Goal: Transaction & Acquisition: Book appointment/travel/reservation

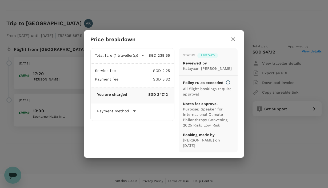
click at [190, 59] on div "Status Approved Reviewed by Kalayaan [PERSON_NAME] Policy rules exceeded All fl…" at bounding box center [208, 99] width 50 height 98
click at [232, 38] on icon "button" at bounding box center [233, 39] width 4 height 4
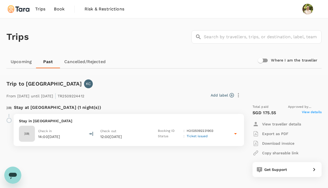
click at [25, 8] on img at bounding box center [18, 9] width 25 height 12
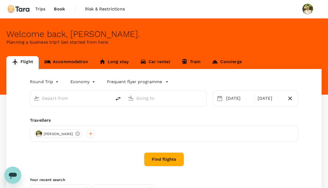
type input "Kuala Lumpur Intl ([GEOGRAPHIC_DATA])"
type input "Soekarno-Hatta Intl (CGK)"
type input "Kuala Lumpur Intl ([GEOGRAPHIC_DATA])"
type input "Soekarno-Hatta Intl (CGK)"
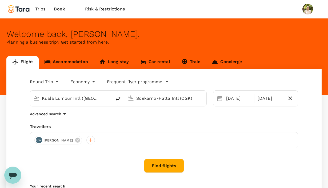
click at [149, 160] on button "Find flights" at bounding box center [164, 166] width 40 height 14
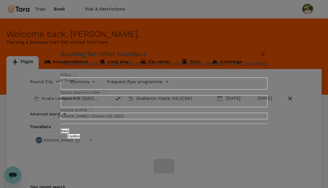
click at [81, 139] on button "Confirm" at bounding box center [74, 135] width 14 height 5
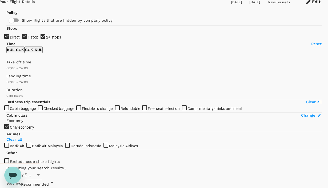
scroll to position [26, 0]
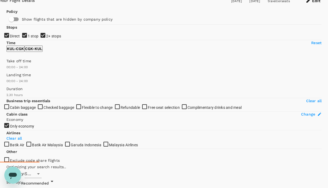
type input "585"
type input "480"
drag, startPoint x: 84, startPoint y: 133, endPoint x: 32, endPoint y: 132, distance: 52.1
click at [6, 70] on span at bounding box center [6, 70] width 0 height 0
click at [43, 52] on button "CGK - KUL" at bounding box center [34, 48] width 18 height 6
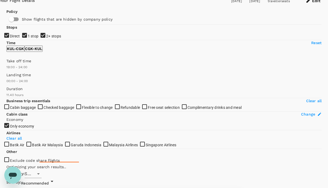
type input "1170"
drag, startPoint x: 9, startPoint y: 133, endPoint x: 70, endPoint y: 136, distance: 61.7
click at [6, 70] on span at bounding box center [6, 70] width 0 height 0
type input "SGD"
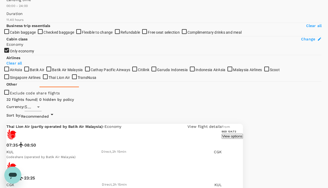
scroll to position [105, 0]
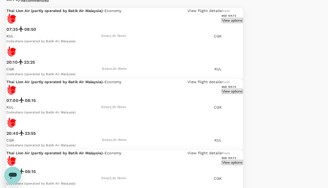
scroll to position [203, 0]
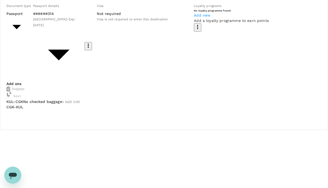
scroll to position [60, 0]
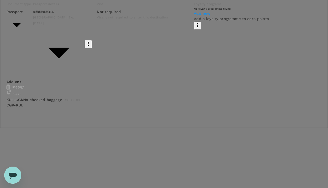
type input "9b978822-4779-4897-880a-17c8504d3706"
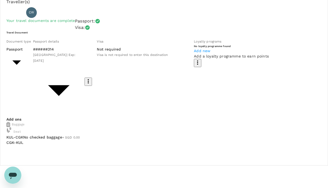
scroll to position [22, 0]
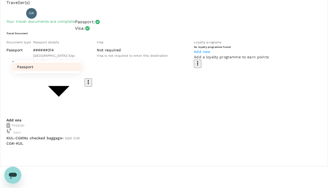
click at [73, 69] on div at bounding box center [164, 94] width 328 height 188
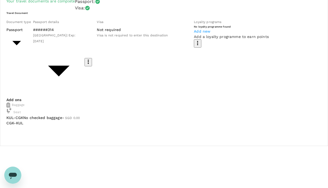
scroll to position [86, 0]
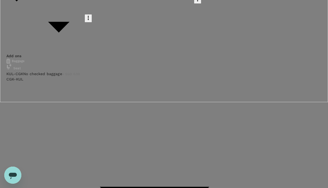
scroll to position [135, 0]
type textarea "e"
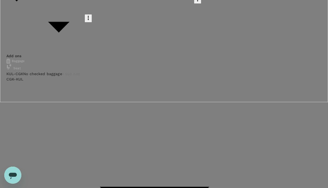
type textarea "E"
drag, startPoint x: 73, startPoint y: 112, endPoint x: 17, endPoint y: 103, distance: 57.0
paste textarea "CFA Society [GEOGRAPHIC_DATA] Type of Support: Airfare Dates:[DATE]–[DATE] Arri…"
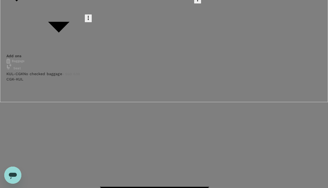
drag, startPoint x: 21, startPoint y: 144, endPoint x: 15, endPoint y: 143, distance: 6.1
drag, startPoint x: 21, startPoint y: 149, endPoint x: 13, endPoint y: 149, distance: 8.8
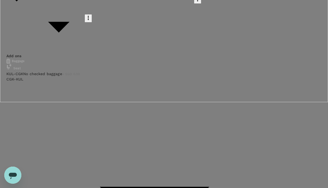
drag, startPoint x: 22, startPoint y: 154, endPoint x: 14, endPoint y: 154, distance: 7.5
drag, startPoint x: 73, startPoint y: 114, endPoint x: 17, endPoint y: 104, distance: 57.0
paste textarea "One of our participants from ID [GEOGRAPHIC_DATA] requires flight support. I ha…"
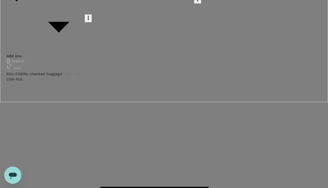
scroll to position [25, 0]
type textarea "Dear [PERSON_NAME], One of our participants from ID China requires flight suppo…"
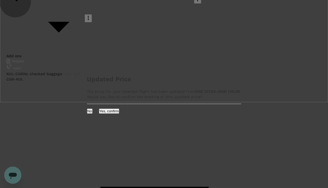
click at [120, 113] on button "Yes, confirm" at bounding box center [109, 110] width 21 height 5
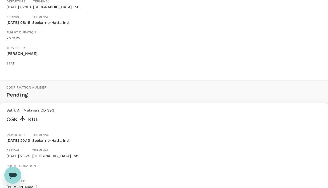
scroll to position [72, 0]
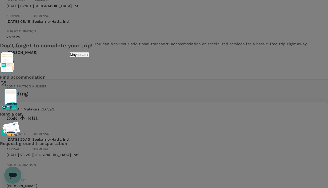
click at [89, 57] on p "Maybe later" at bounding box center [79, 55] width 19 height 4
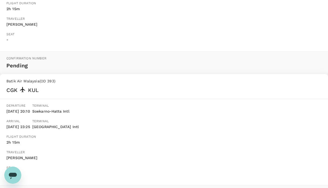
scroll to position [101, 0]
